Goal: Task Accomplishment & Management: Manage account settings

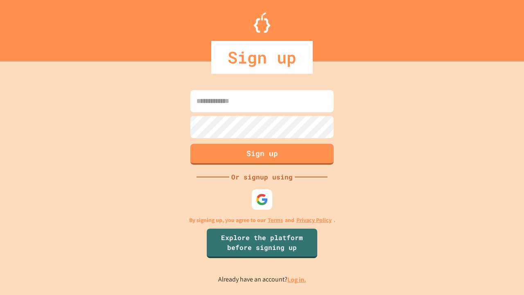
click at [297, 279] on link "Log in." at bounding box center [296, 279] width 19 height 9
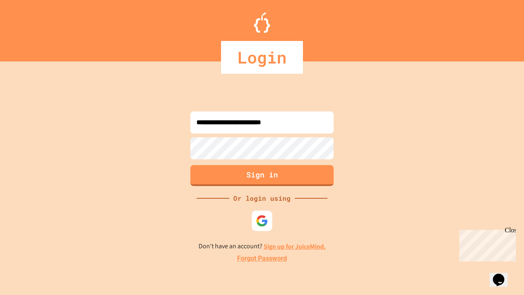
type input "**********"
